Goal: Information Seeking & Learning: Compare options

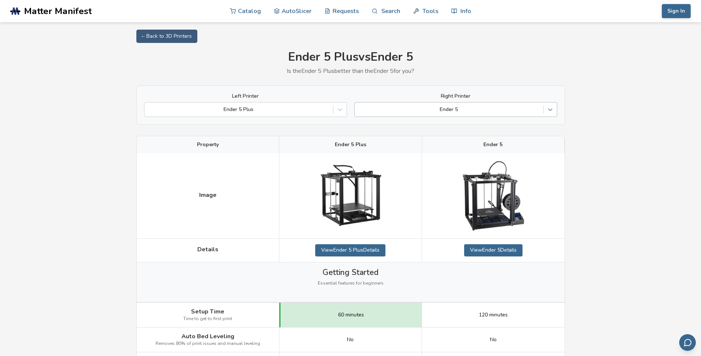
click at [547, 108] on icon at bounding box center [550, 109] width 7 height 7
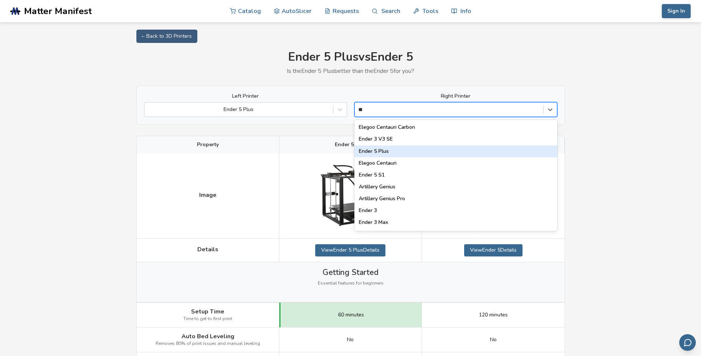
type input "*"
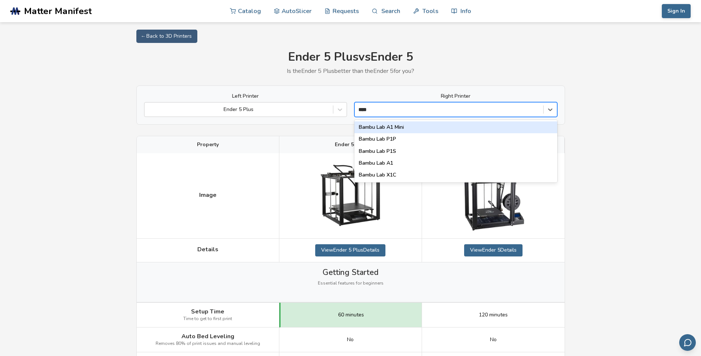
type input "*****"
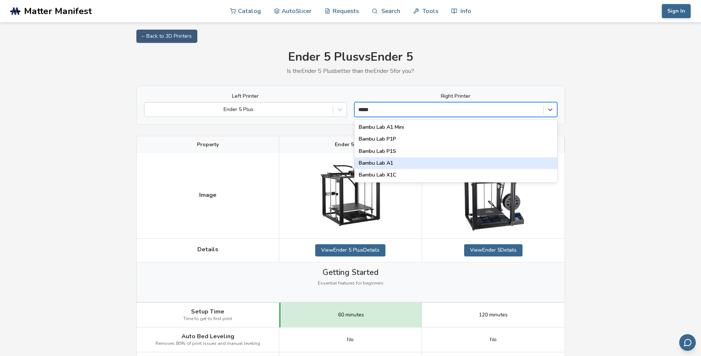
click at [420, 166] on div "Bambu Lab A1" at bounding box center [456, 163] width 203 height 12
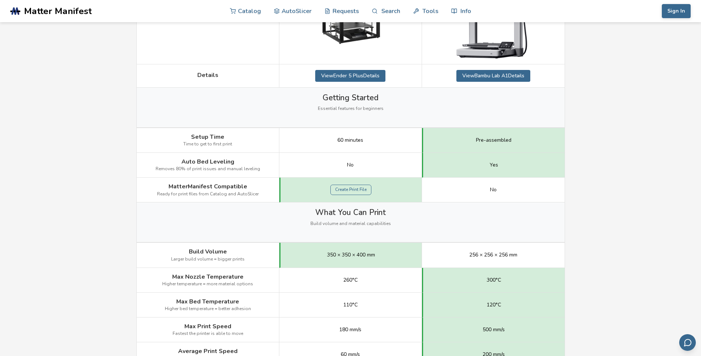
scroll to position [222, 0]
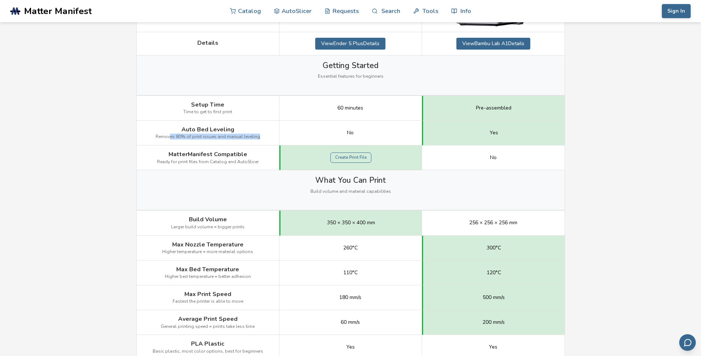
drag, startPoint x: 172, startPoint y: 138, endPoint x: 264, endPoint y: 137, distance: 92.1
click at [264, 137] on div "Auto Bed Leveling Removes 80% of print issues and manual leveling" at bounding box center [208, 133] width 143 height 25
drag, startPoint x: 264, startPoint y: 137, endPoint x: 241, endPoint y: 138, distance: 22.6
click at [241, 138] on span "Removes 80% of print issues and manual leveling" at bounding box center [208, 136] width 105 height 5
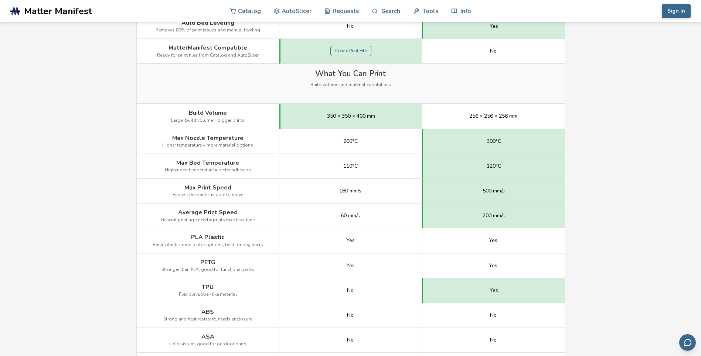
scroll to position [370, 0]
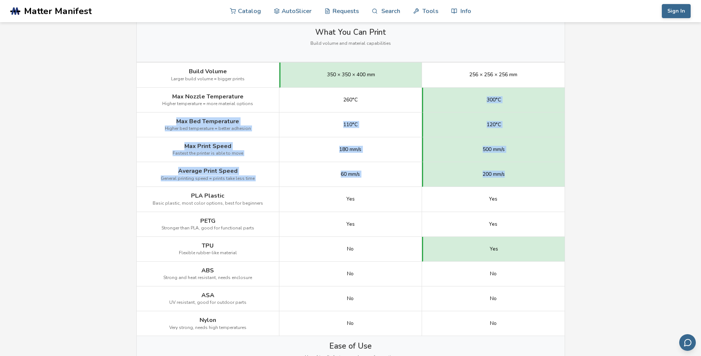
drag, startPoint x: 483, startPoint y: 102, endPoint x: 529, endPoint y: 173, distance: 84.8
click at [0, 0] on div "Image Details View Ender 5 Plus Details View Bambu Lab A1 Details Getting Start…" at bounding box center [0, 0] width 0 height 0
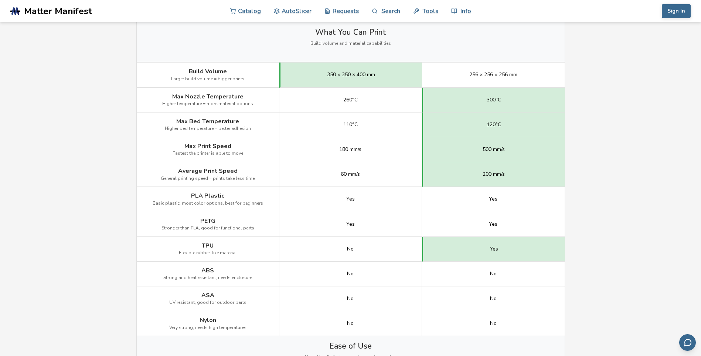
drag, startPoint x: 529, startPoint y: 173, endPoint x: 585, endPoint y: 198, distance: 61.3
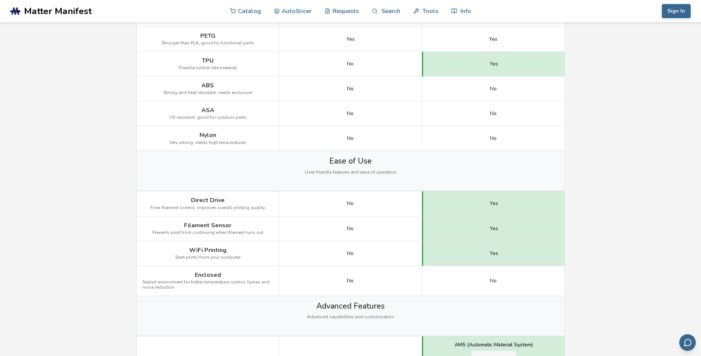
scroll to position [592, 0]
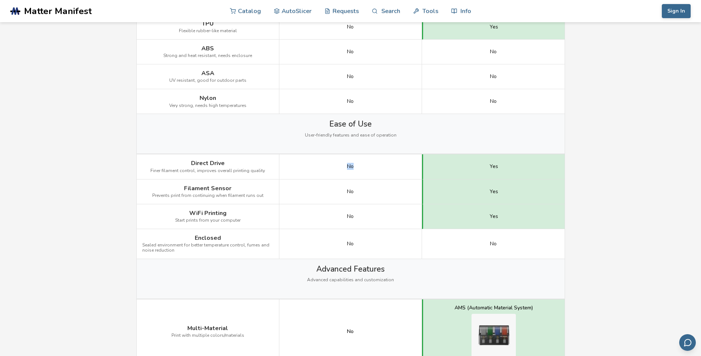
drag, startPoint x: 362, startPoint y: 163, endPoint x: 330, endPoint y: 164, distance: 31.4
click at [330, 164] on div "No" at bounding box center [350, 166] width 143 height 25
drag, startPoint x: 330, startPoint y: 164, endPoint x: 201, endPoint y: 177, distance: 129.7
click at [201, 177] on div "Direct Drive Finer filament control, improves overall printing quality" at bounding box center [208, 166] width 143 height 25
click at [348, 193] on span "No" at bounding box center [350, 192] width 7 height 6
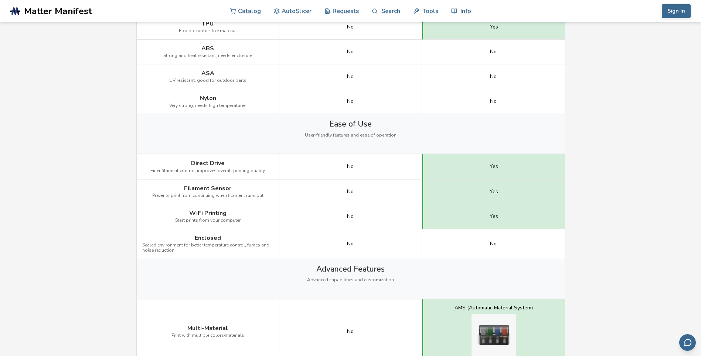
click at [352, 217] on span "No" at bounding box center [350, 216] width 7 height 6
drag, startPoint x: 362, startPoint y: 217, endPoint x: 321, endPoint y: 216, distance: 41.4
click at [321, 216] on div "No" at bounding box center [350, 216] width 143 height 25
drag, startPoint x: 321, startPoint y: 216, endPoint x: 330, endPoint y: 230, distance: 16.9
click at [330, 230] on div "No" at bounding box center [350, 244] width 143 height 30
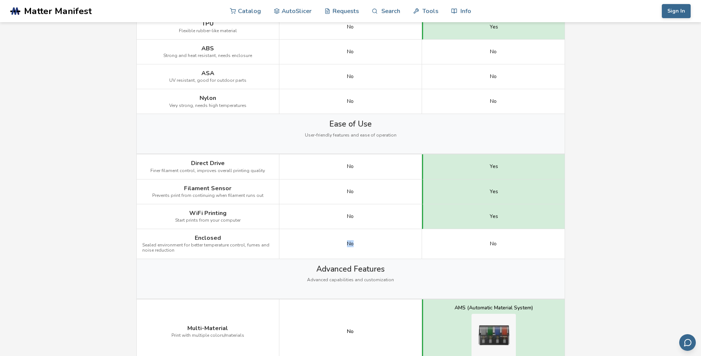
drag, startPoint x: 353, startPoint y: 243, endPoint x: 293, endPoint y: 241, distance: 59.9
click at [295, 241] on div "No" at bounding box center [350, 244] width 143 height 30
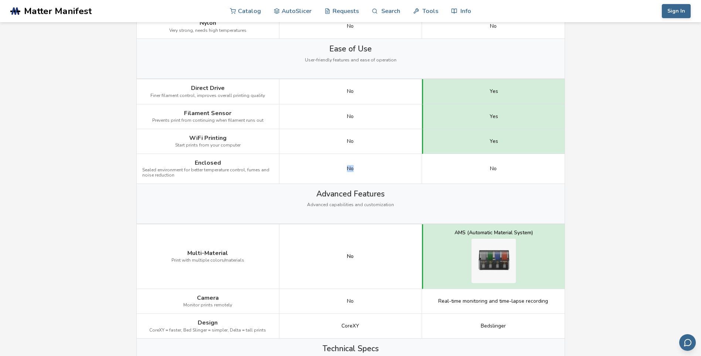
scroll to position [776, 0]
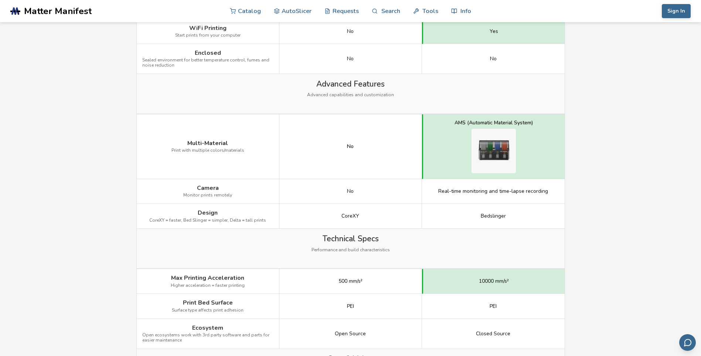
click at [360, 156] on div "No" at bounding box center [350, 146] width 143 height 65
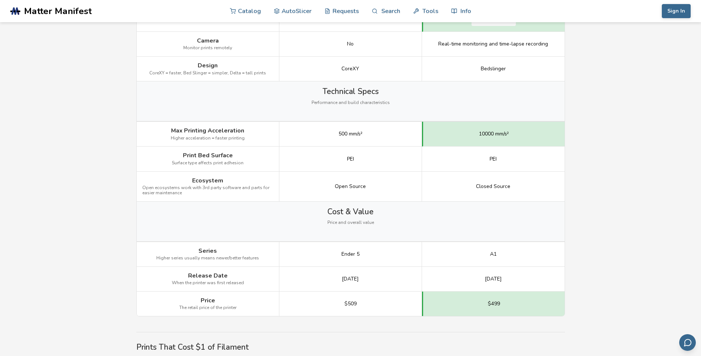
scroll to position [924, 0]
drag, startPoint x: 498, startPoint y: 158, endPoint x: 491, endPoint y: 159, distance: 7.1
click at [491, 159] on div "PEI" at bounding box center [493, 158] width 143 height 25
click at [491, 159] on span "PEI" at bounding box center [493, 158] width 7 height 6
drag, startPoint x: 487, startPoint y: 159, endPoint x: 510, endPoint y: 160, distance: 23.3
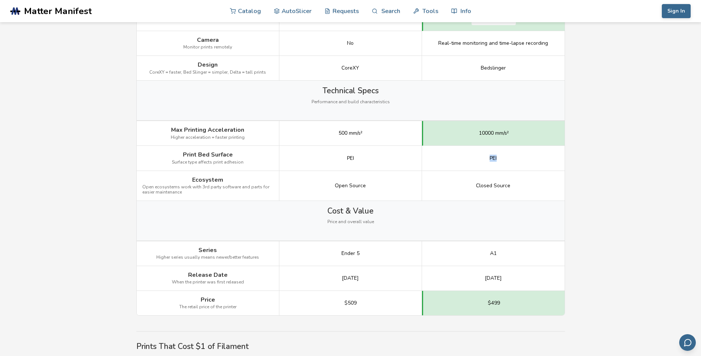
click at [510, 160] on div "PEI" at bounding box center [493, 158] width 143 height 25
drag, startPoint x: 510, startPoint y: 160, endPoint x: 665, endPoint y: 192, distance: 158.1
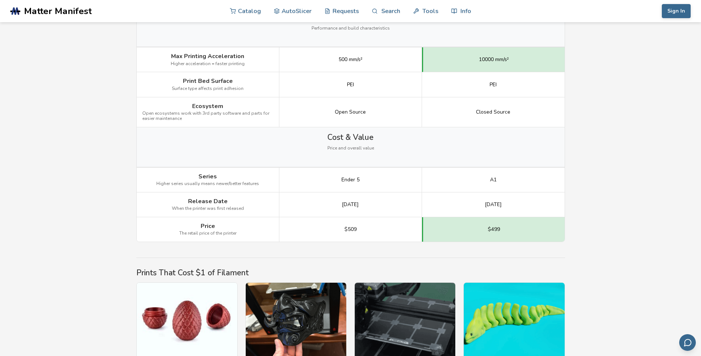
scroll to position [998, 0]
drag, startPoint x: 476, startPoint y: 203, endPoint x: 521, endPoint y: 205, distance: 44.8
click at [521, 205] on div "[DATE]" at bounding box center [493, 204] width 143 height 25
drag, startPoint x: 369, startPoint y: 204, endPoint x: 299, endPoint y: 200, distance: 69.2
click at [299, 200] on div "[DATE]" at bounding box center [350, 204] width 143 height 25
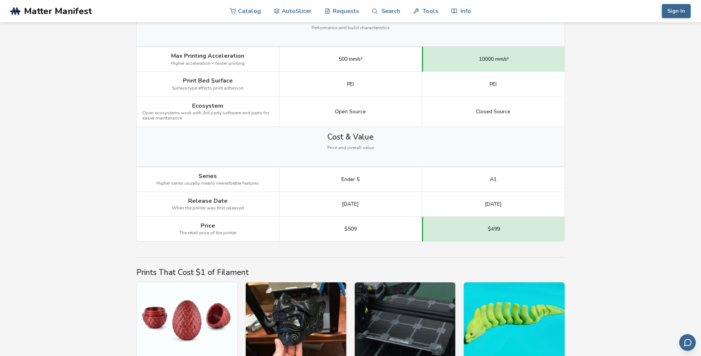
drag, startPoint x: 299, startPoint y: 200, endPoint x: 296, endPoint y: 213, distance: 12.9
click at [296, 213] on div "[DATE]" at bounding box center [350, 204] width 143 height 25
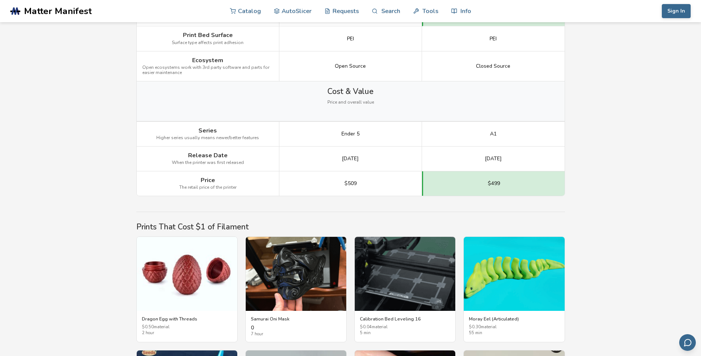
scroll to position [1035, 0]
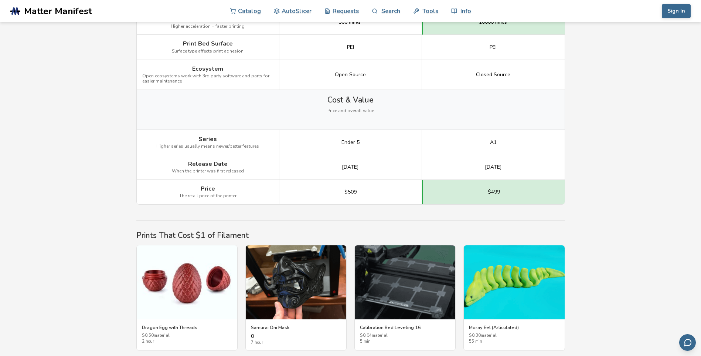
click at [328, 185] on div "$509" at bounding box center [350, 192] width 143 height 24
